Goal: Information Seeking & Learning: Find specific fact

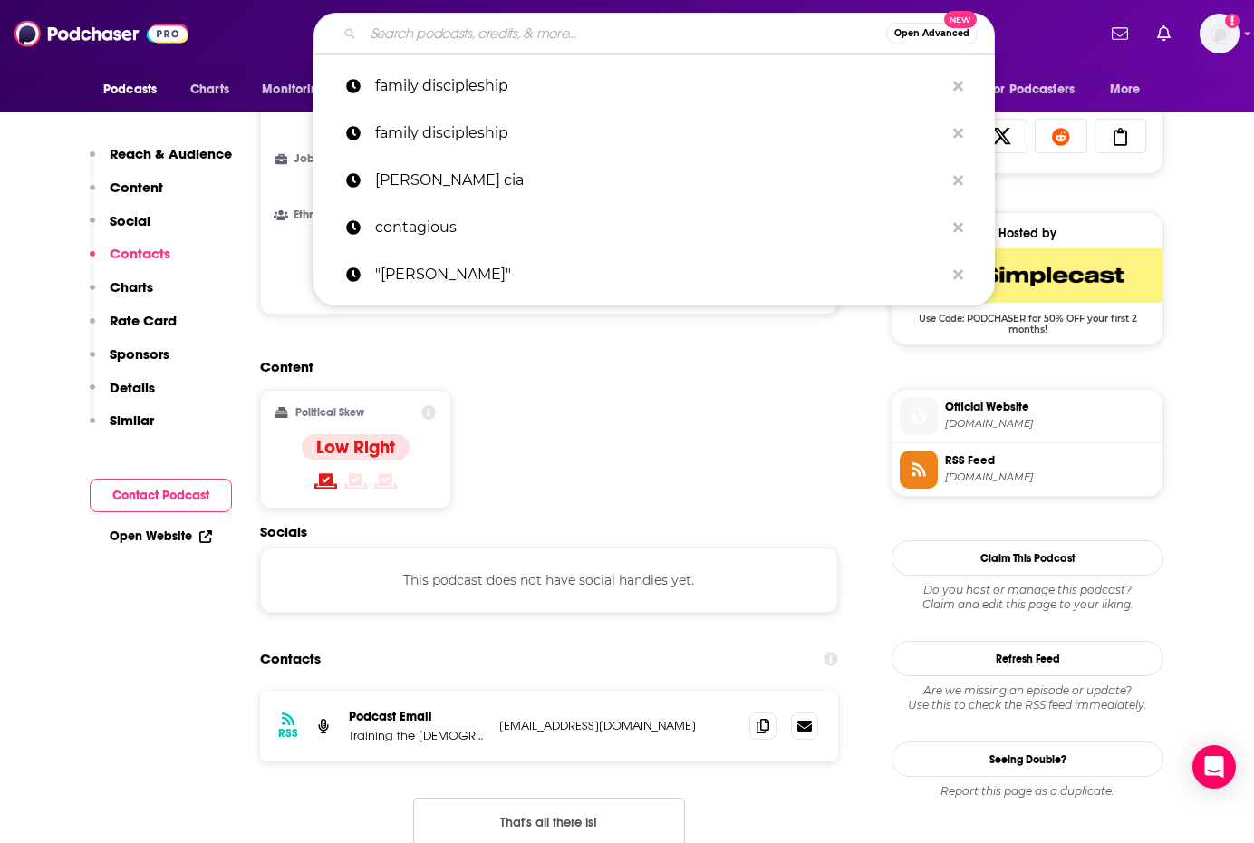
click at [496, 30] on input "Search podcasts, credits, & more..." at bounding box center [624, 33] width 523 height 29
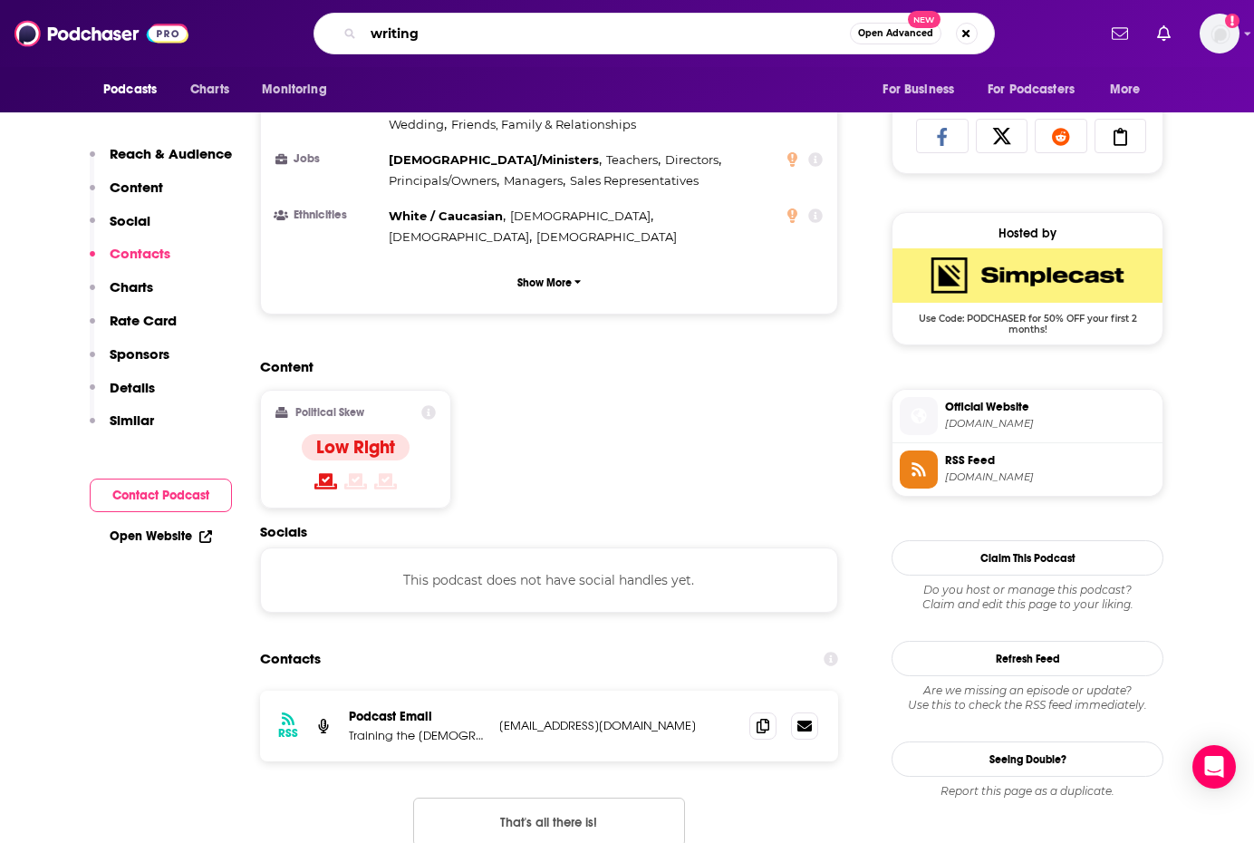
drag, startPoint x: 464, startPoint y: 46, endPoint x: 354, endPoint y: 31, distance: 110.7
click at [354, 31] on div "writing Open Advanced New" at bounding box center [653, 34] width 681 height 42
type input "[PERSON_NAME]"
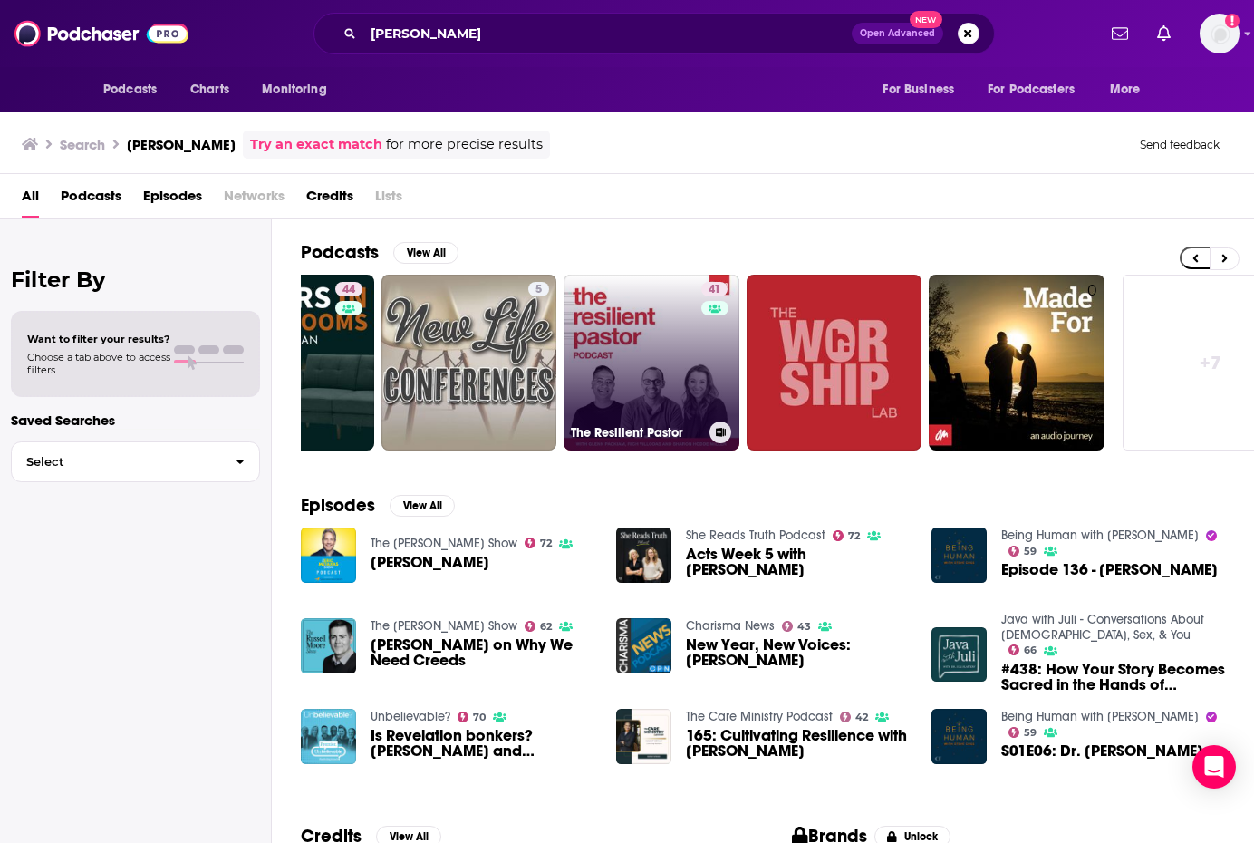
scroll to position [0, 528]
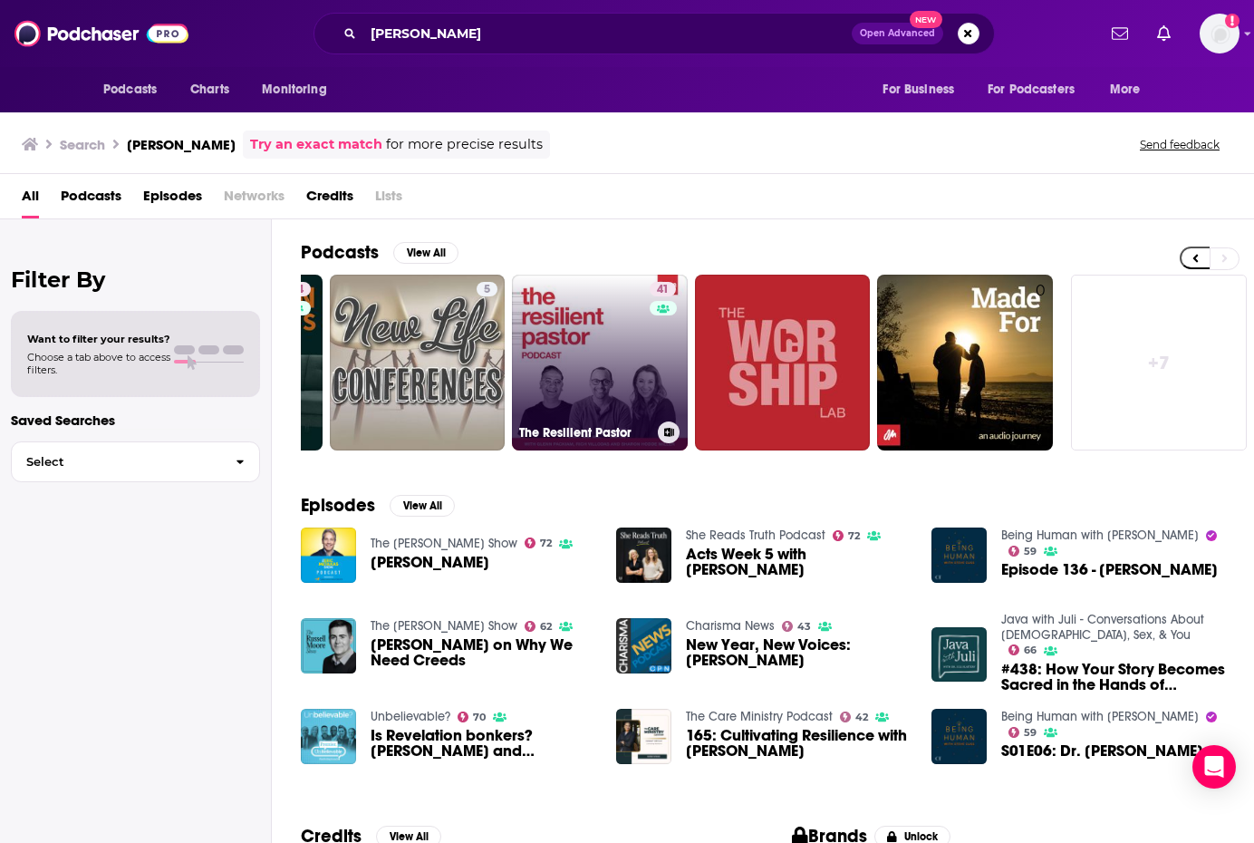
click at [557, 368] on link "41 The Resilient Pastor" at bounding box center [600, 363] width 176 height 176
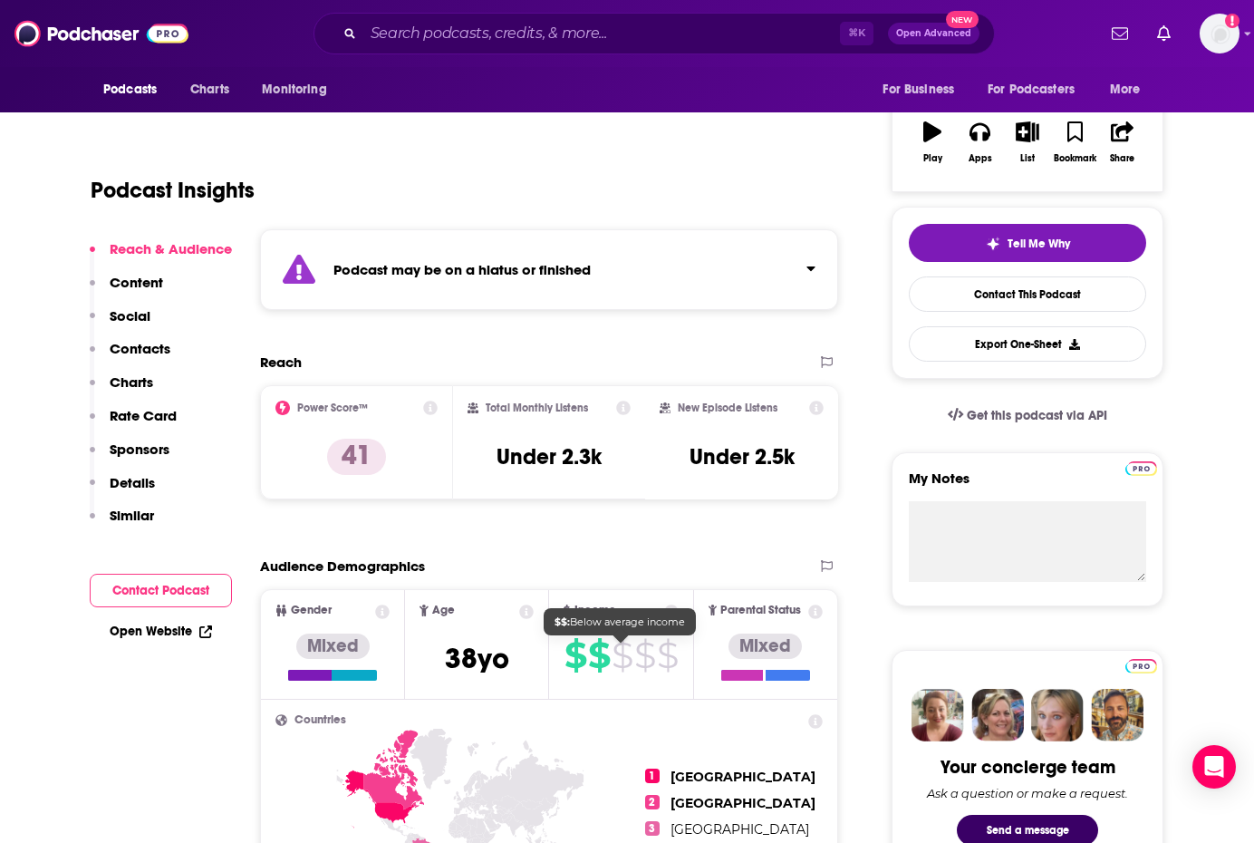
scroll to position [79, 0]
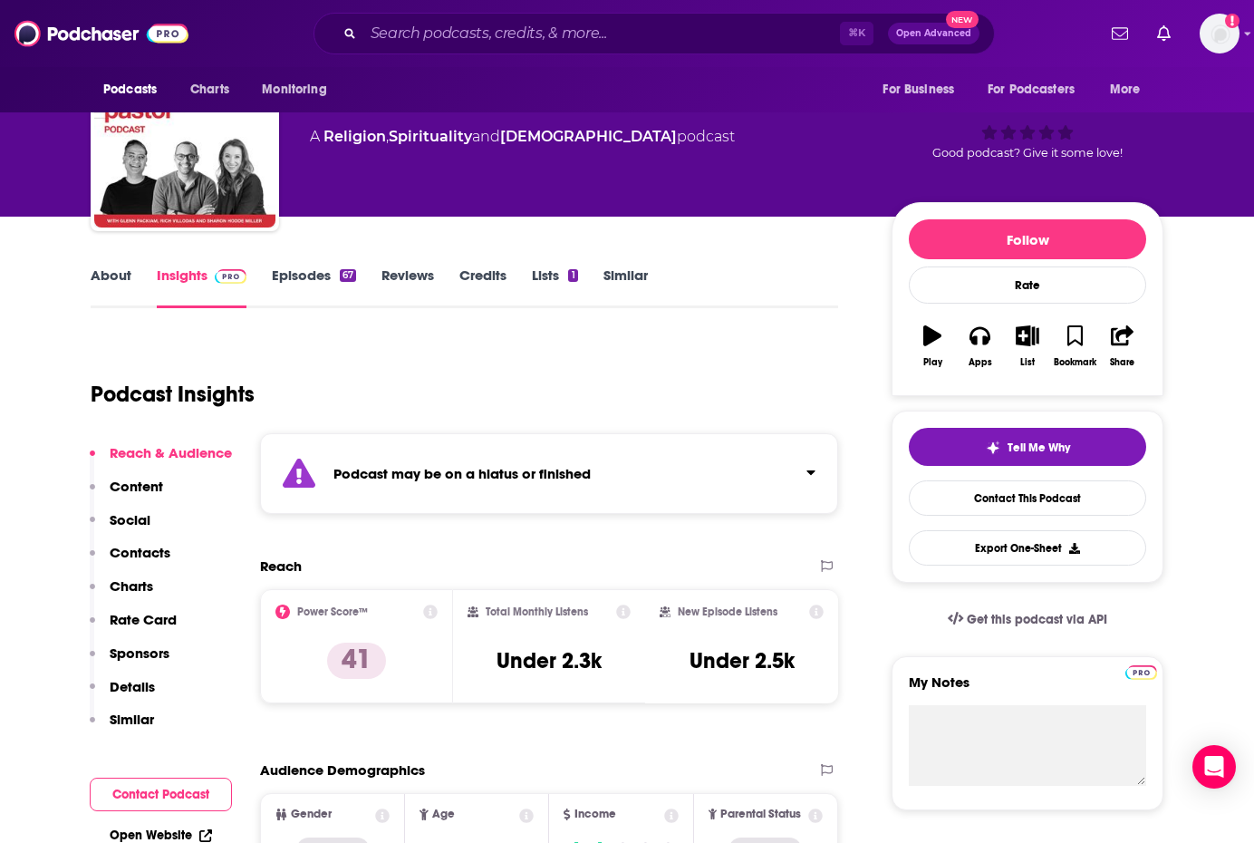
click at [304, 271] on link "Episodes 67" at bounding box center [314, 287] width 84 height 42
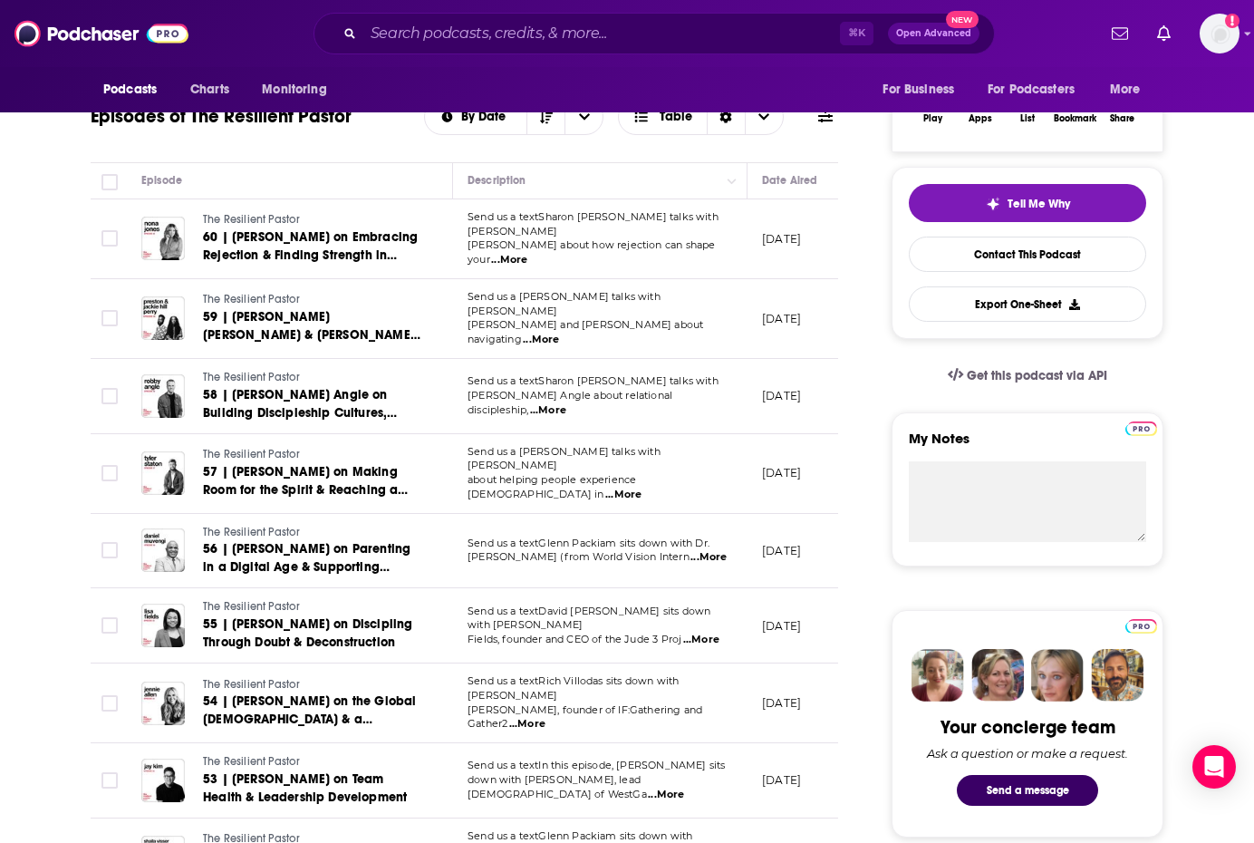
scroll to position [323, 0]
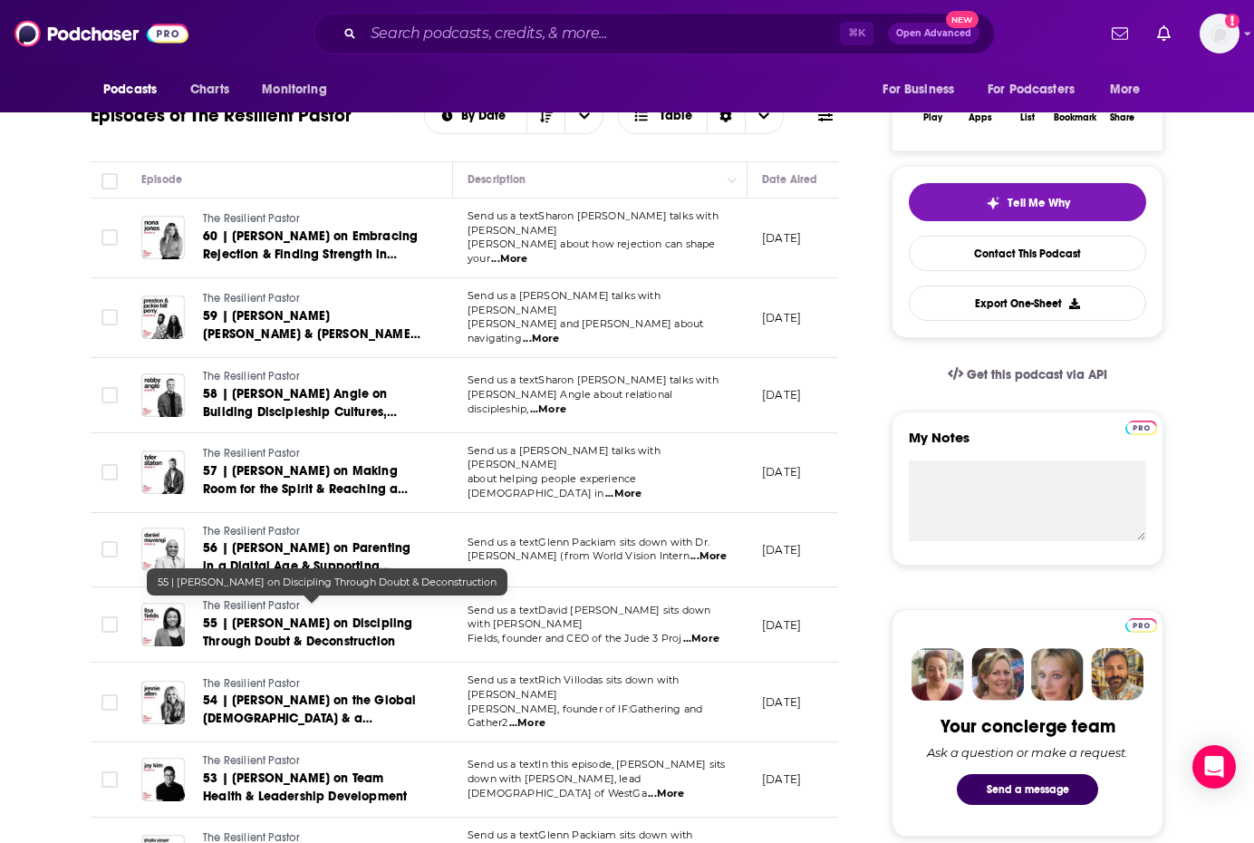
click at [329, 627] on span "55 | [PERSON_NAME] on Discipling Through Doubt & Deconstruction" at bounding box center [307, 632] width 209 height 34
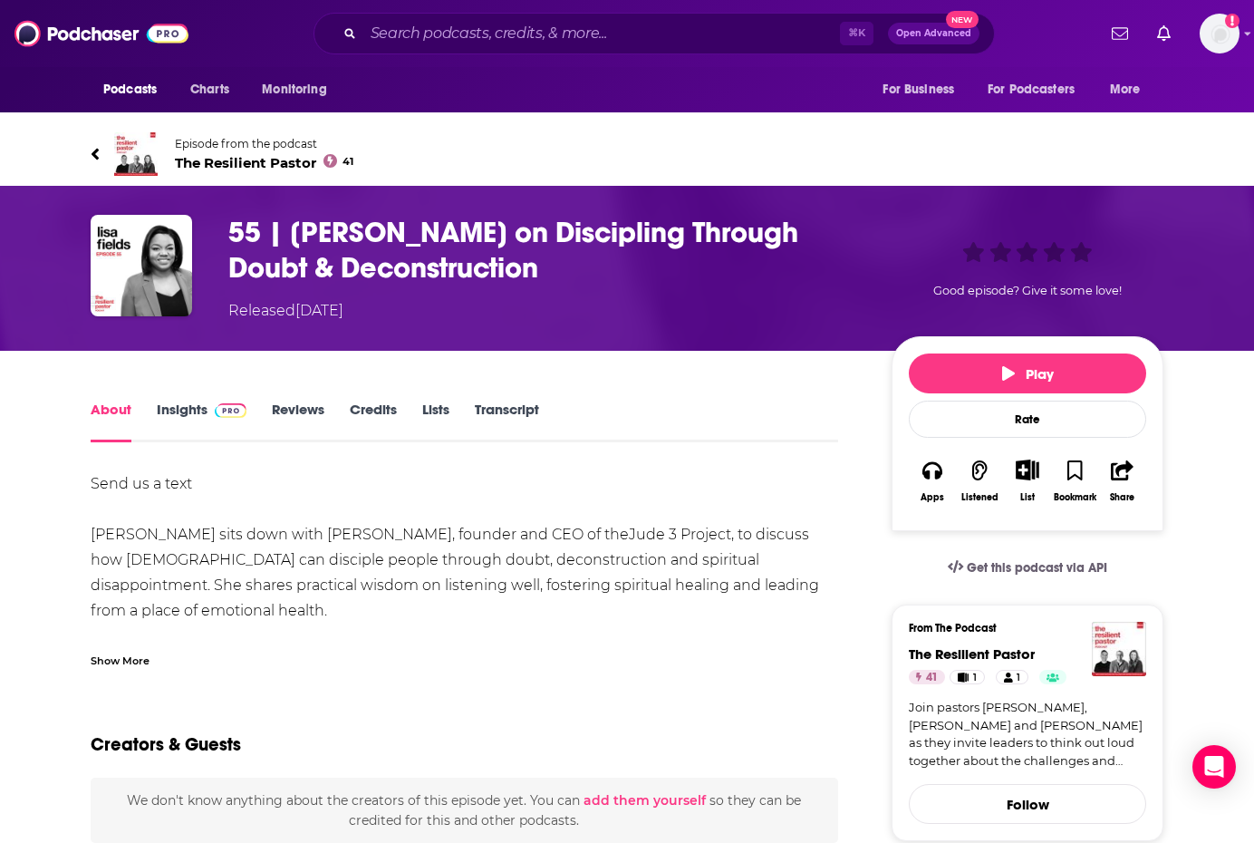
click at [186, 409] on link "Insights" at bounding box center [202, 421] width 90 height 42
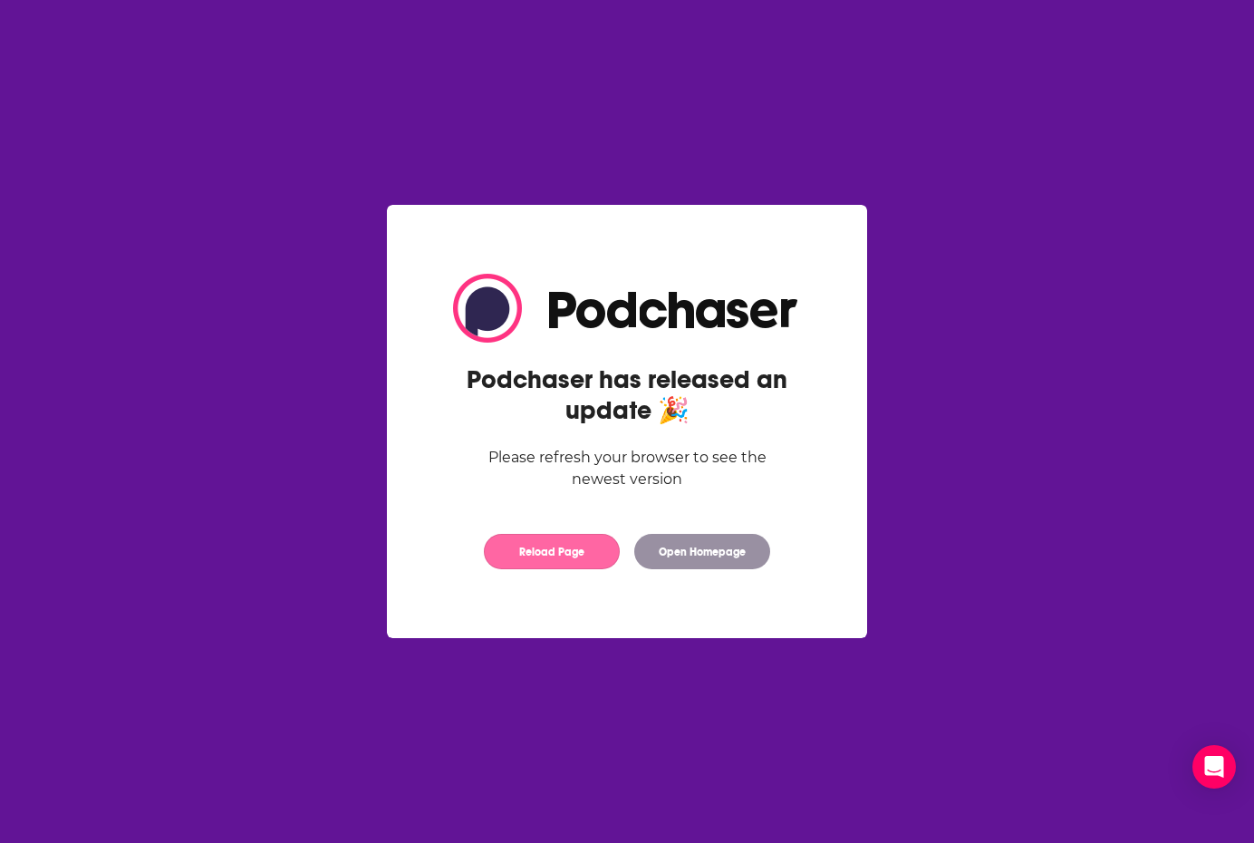
click at [554, 561] on button "Reload Page" at bounding box center [552, 551] width 136 height 35
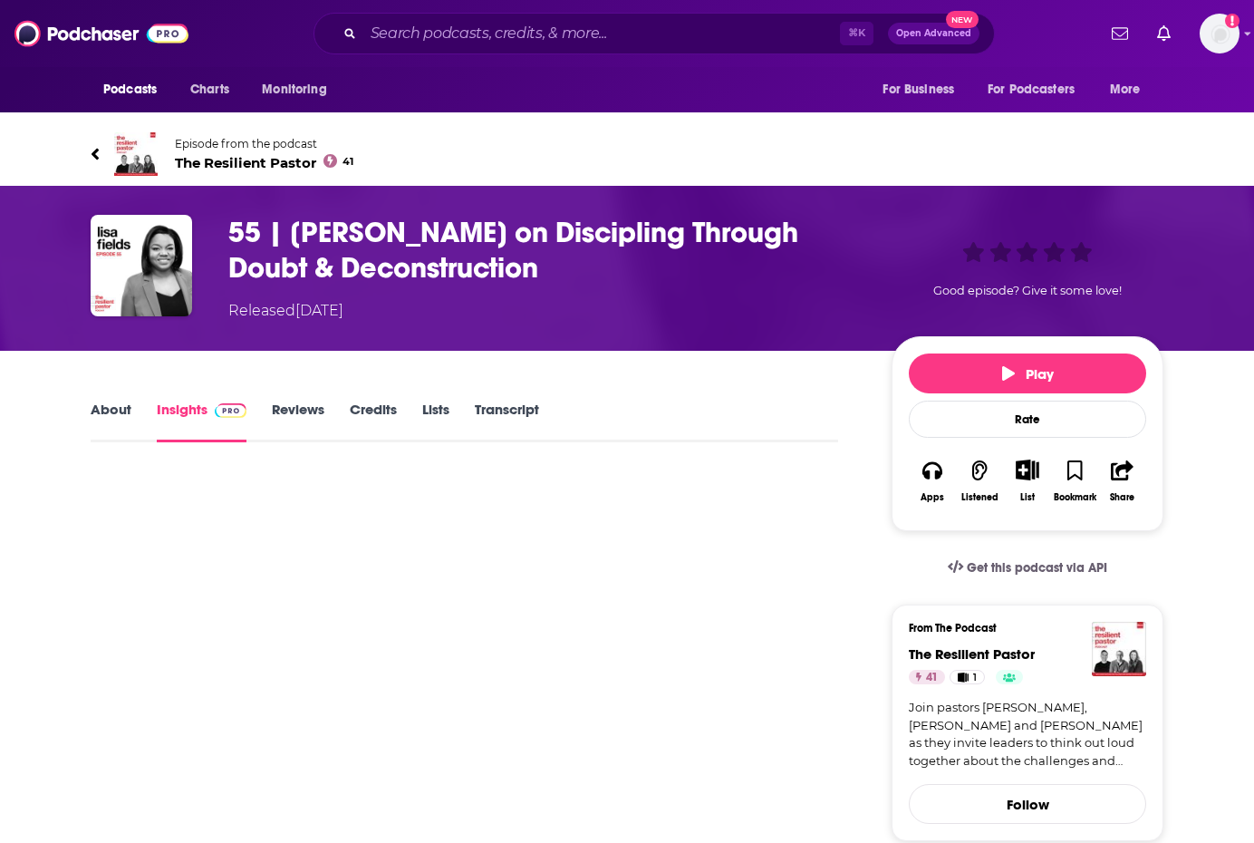
click at [464, 43] on input "Search podcasts, credits, & more..." at bounding box center [601, 33] width 477 height 29
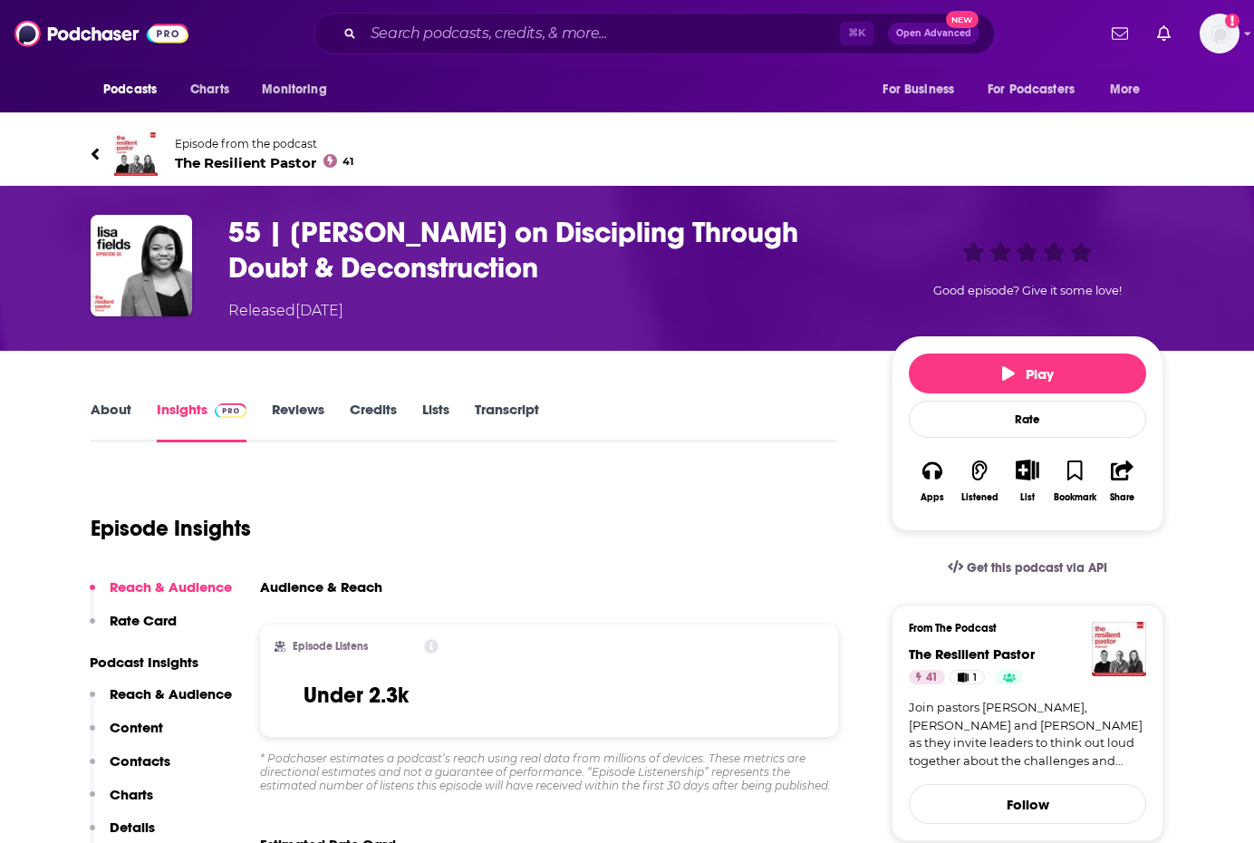
click at [463, 39] on input "Search podcasts, credits, & more..." at bounding box center [601, 33] width 477 height 29
